Goal: Information Seeking & Learning: Learn about a topic

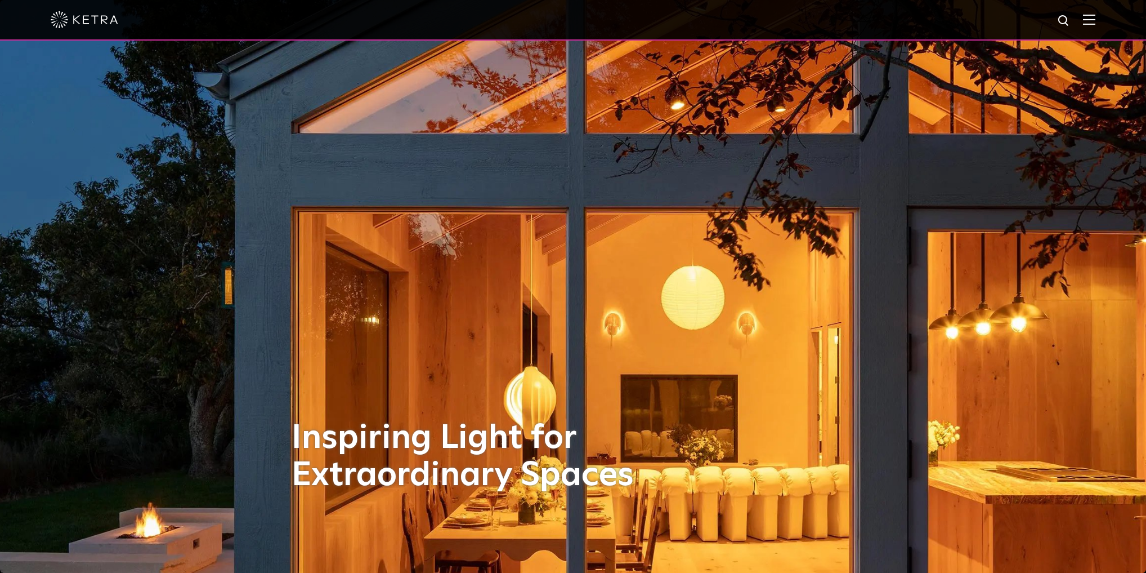
click at [1096, 19] on img at bounding box center [1089, 19] width 12 height 11
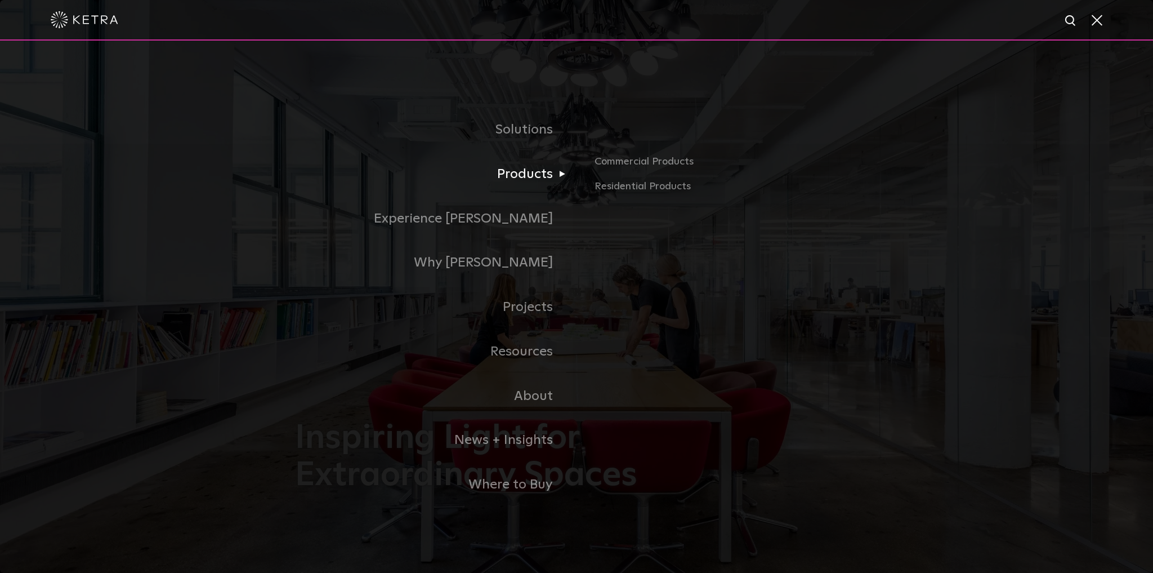
click at [539, 172] on link "Products" at bounding box center [435, 174] width 281 height 44
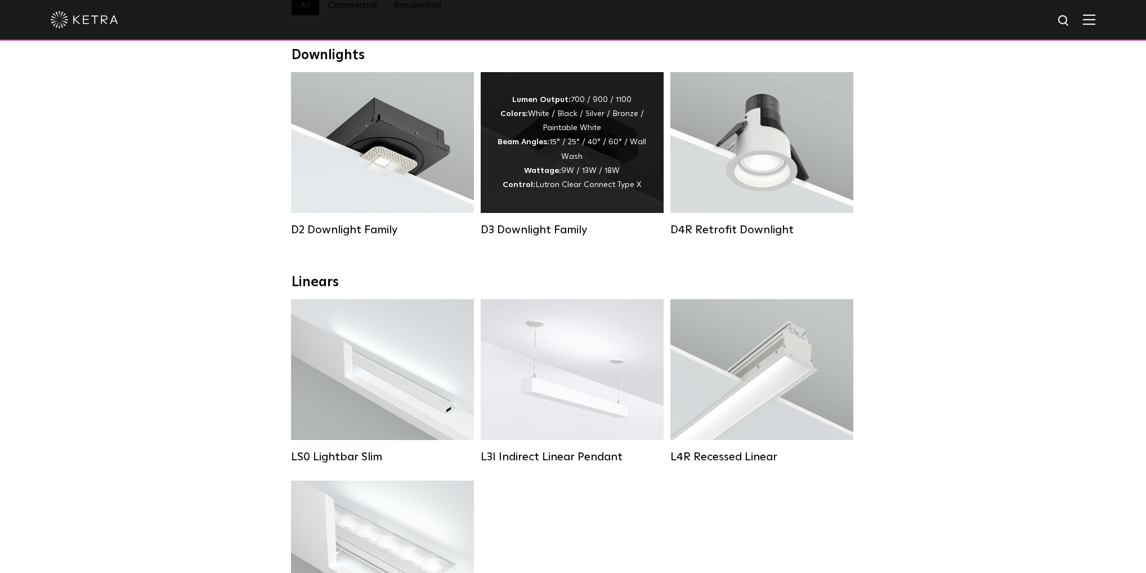
scroll to position [180, 0]
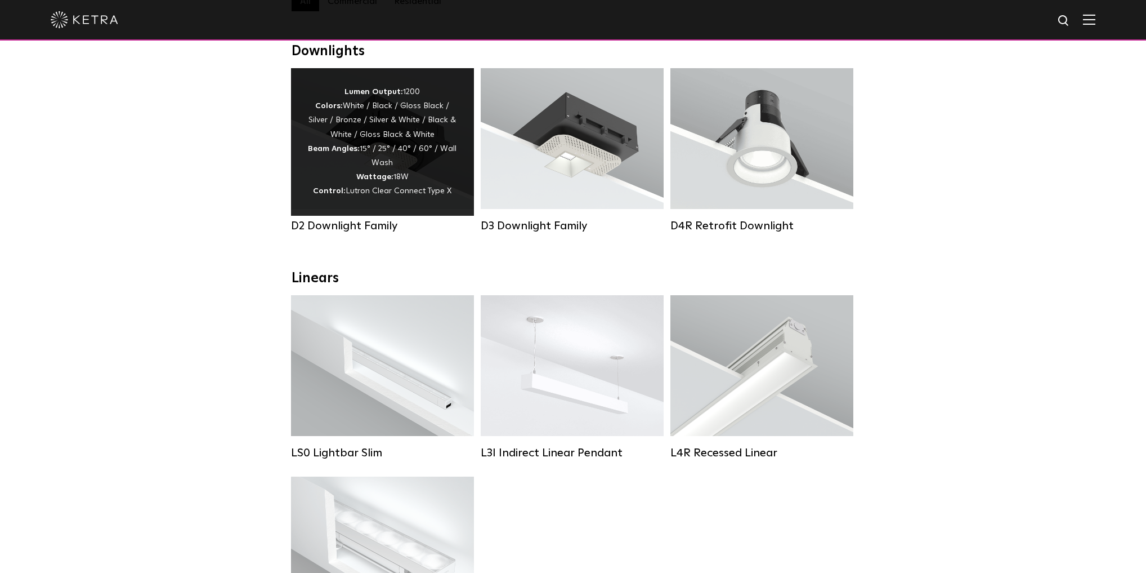
click at [432, 181] on div "Lumen Output: 1200 Colors: White / Black / Gloss Black / Silver / Bronze / Silv…" at bounding box center [382, 142] width 149 height 114
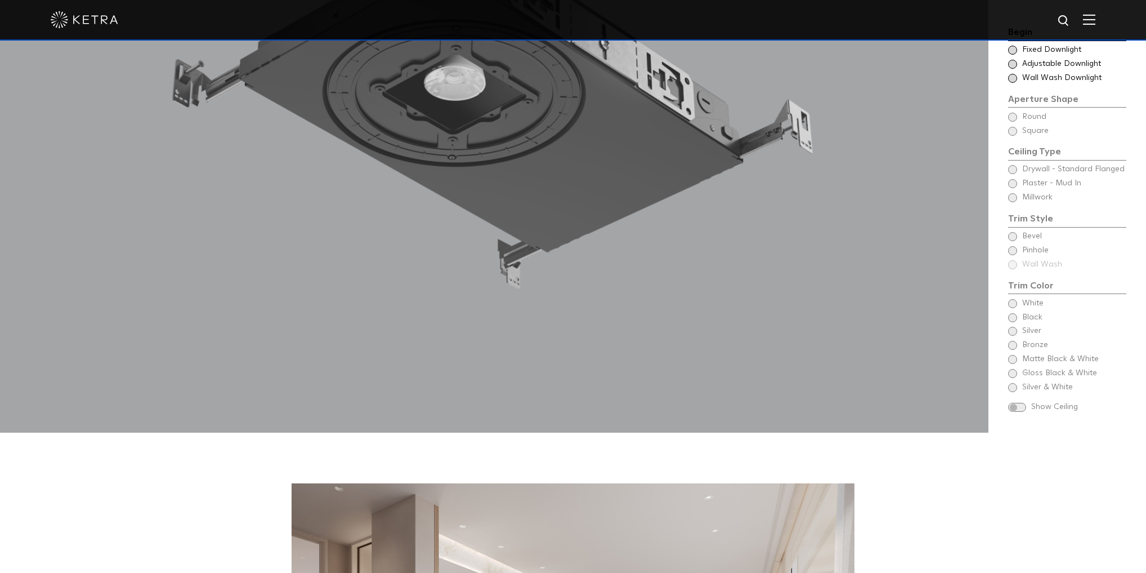
scroll to position [1351, 0]
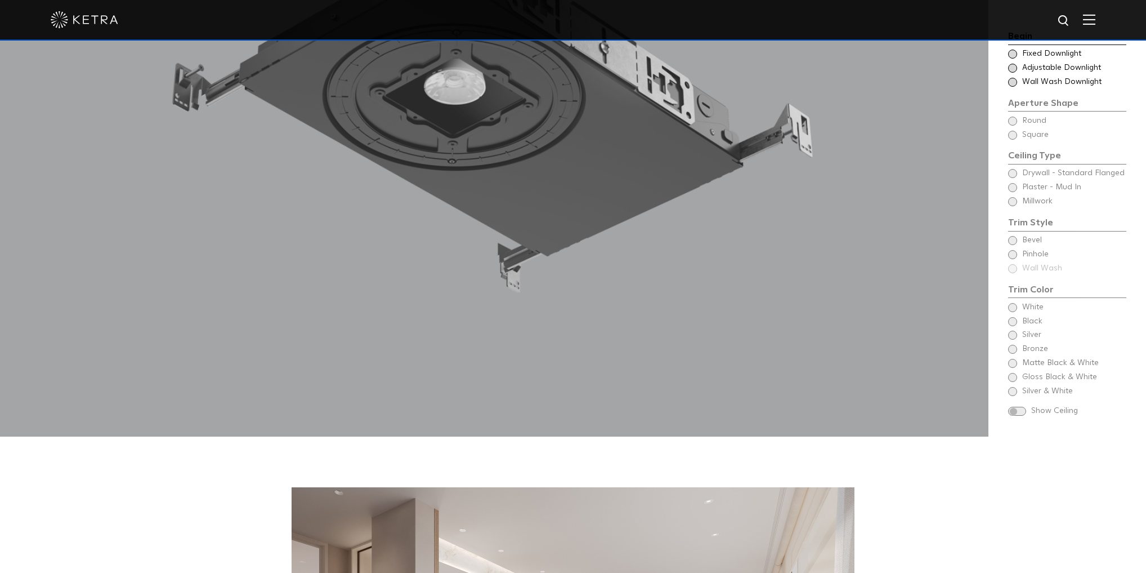
click at [1013, 334] on div "Begin Choose Aperture Shape Fixed Downlight Choose Aperture Shape Adjustable Do…" at bounding box center [1067, 224] width 118 height 390
click at [1013, 333] on div "Begin Choose Aperture Shape Fixed Downlight Choose Aperture Shape Adjustable Do…" at bounding box center [1067, 224] width 118 height 390
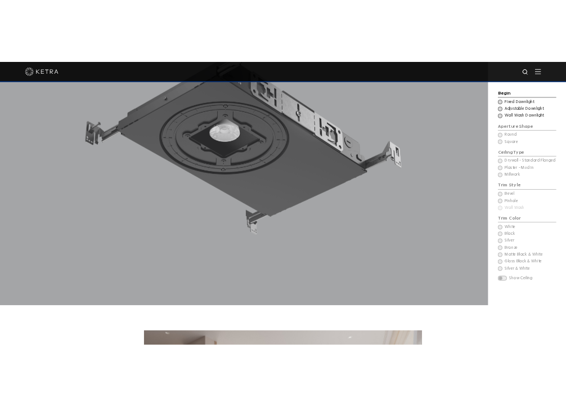
scroll to position [1216, 0]
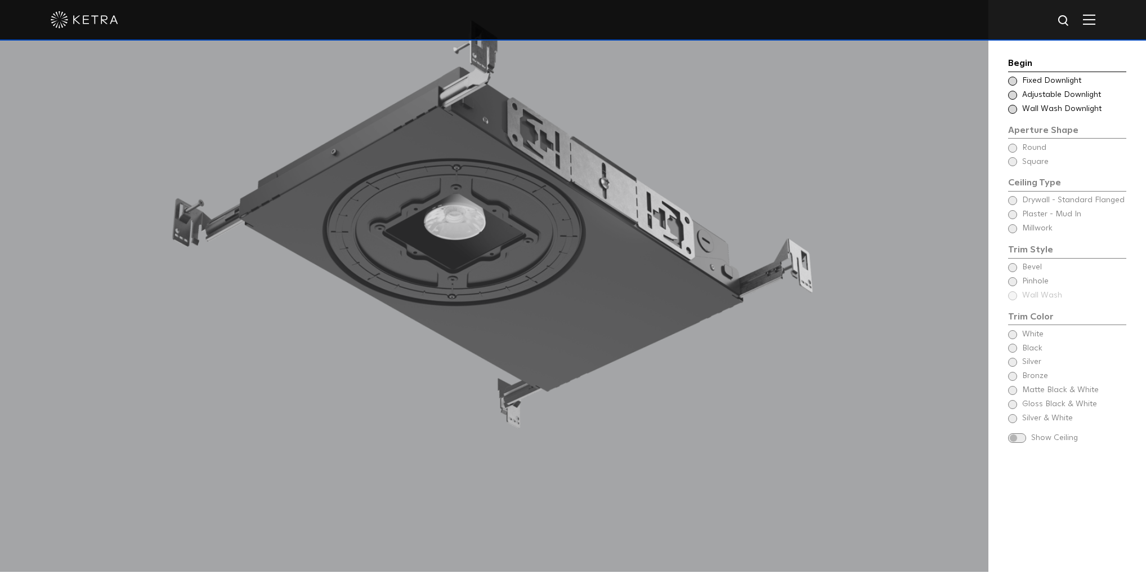
click at [1016, 79] on span at bounding box center [1012, 81] width 9 height 9
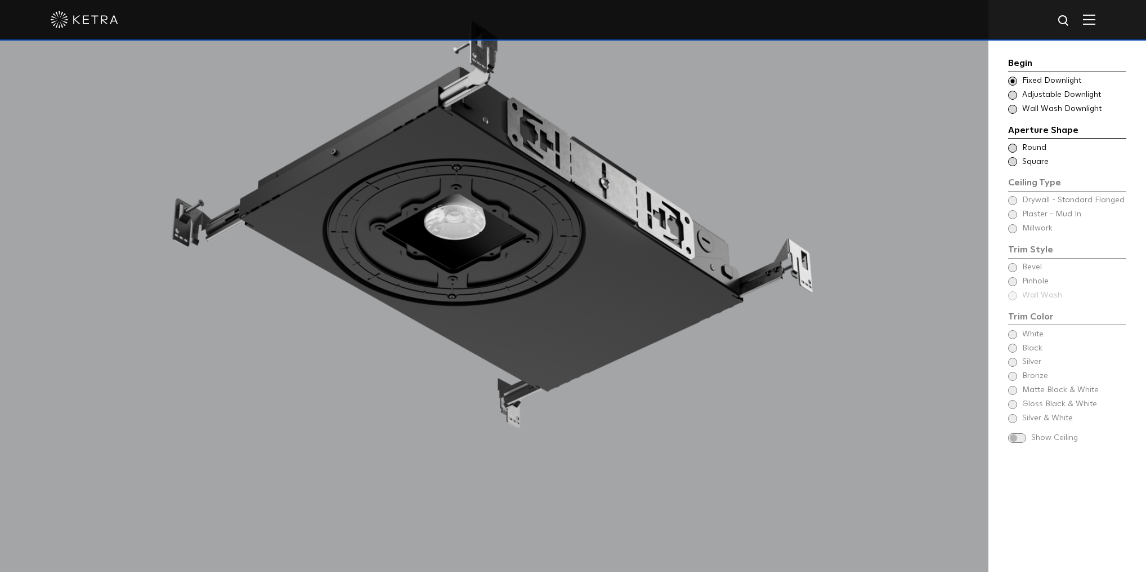
click at [1013, 147] on span at bounding box center [1012, 148] width 9 height 9
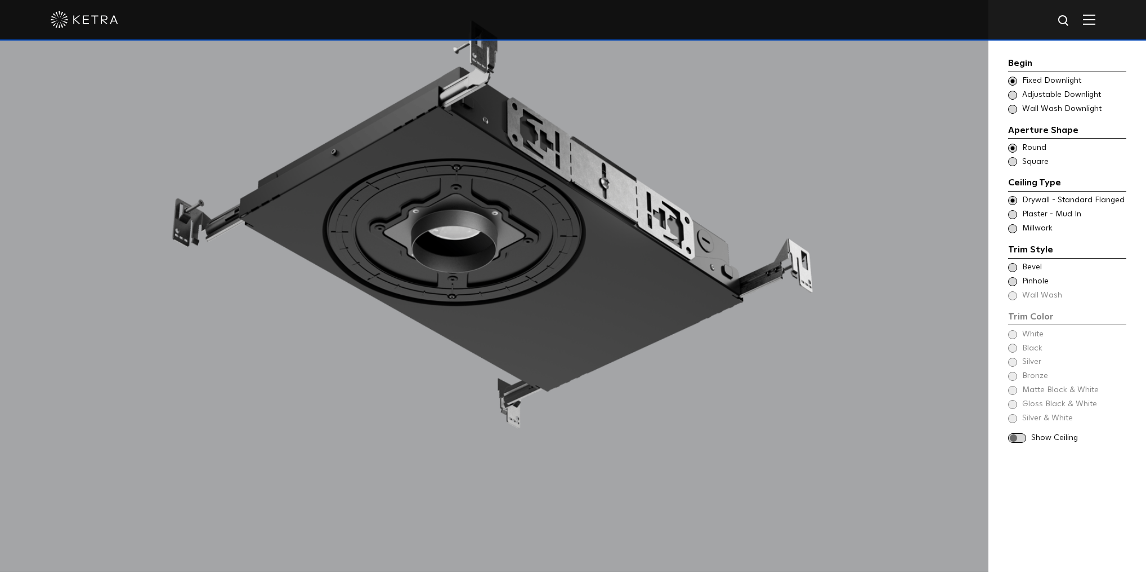
click at [1013, 263] on span at bounding box center [1012, 267] width 9 height 9
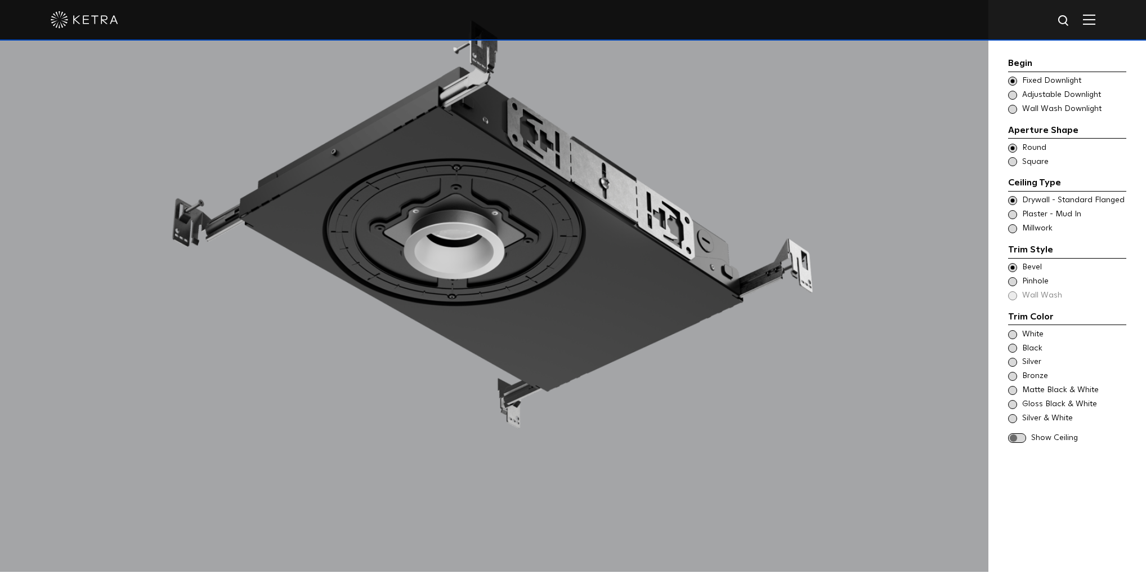
click at [1016, 374] on span at bounding box center [1012, 376] width 9 height 9
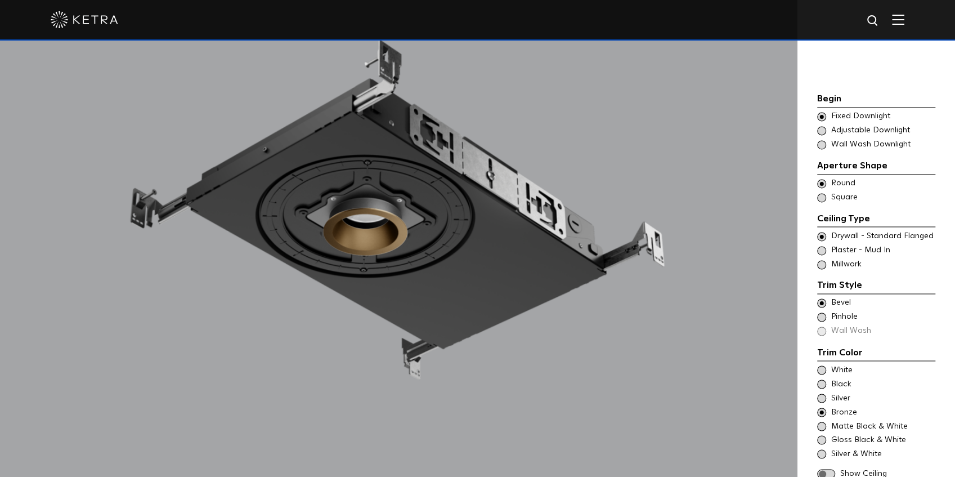
scroll to position [1101, 0]
